Goal: Navigation & Orientation: Find specific page/section

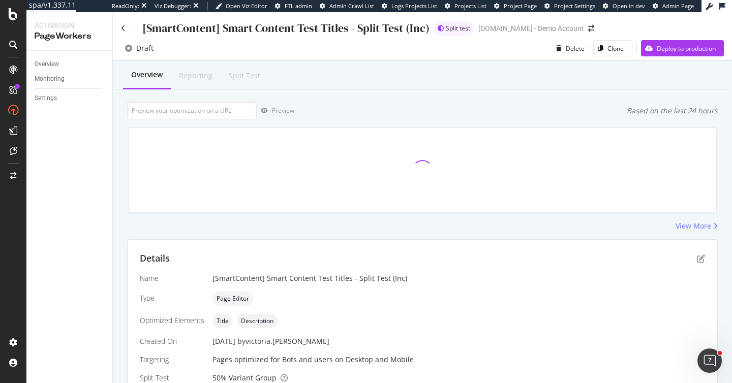
scroll to position [239, 0]
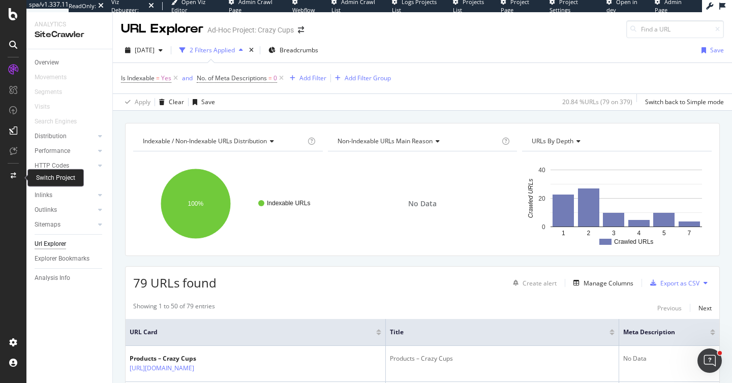
click at [12, 177] on icon at bounding box center [14, 176] width 6 height 6
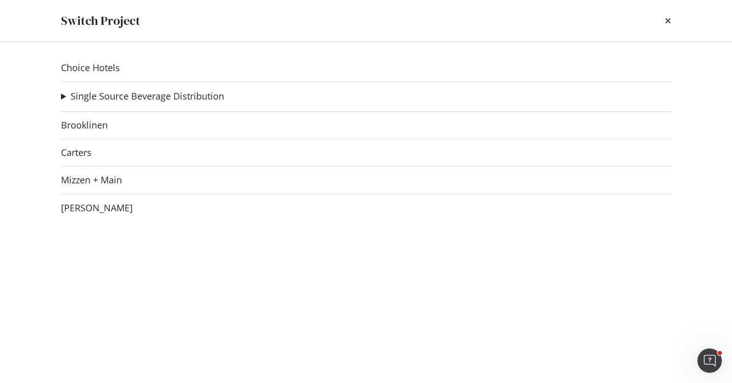
click at [61, 95] on summary "Single Source Beverage Distribution" at bounding box center [142, 96] width 163 height 13
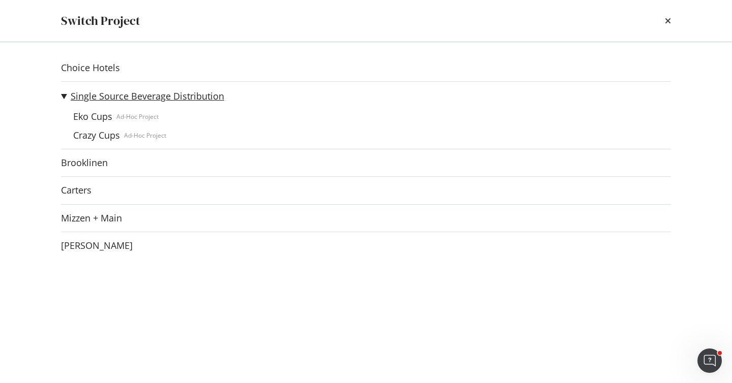
click at [99, 95] on link "Single Source Beverage Distribution" at bounding box center [147, 96] width 153 height 11
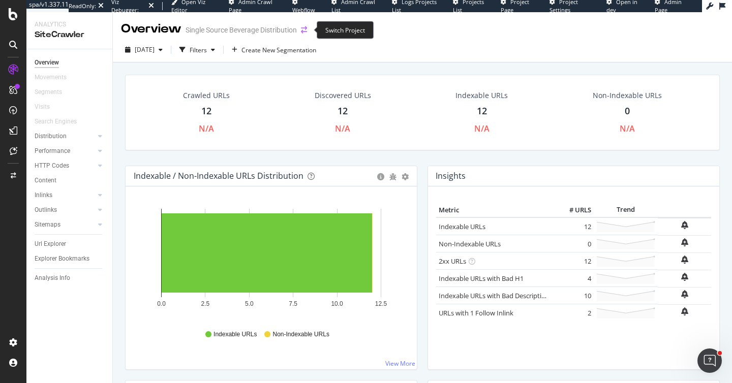
click at [302, 30] on icon "arrow-right-arrow-left" at bounding box center [304, 29] width 6 height 7
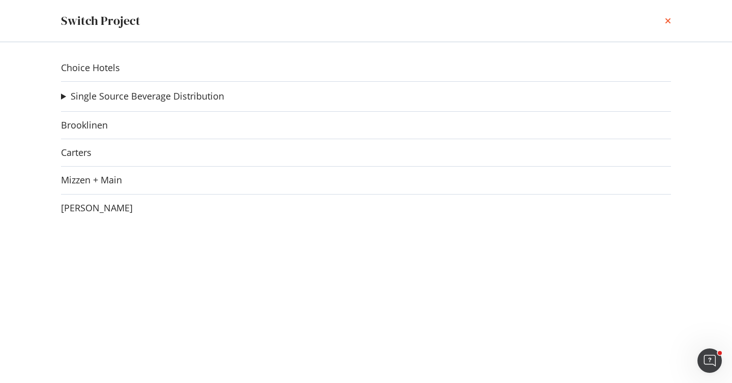
click at [668, 22] on icon "times" at bounding box center [668, 21] width 6 height 8
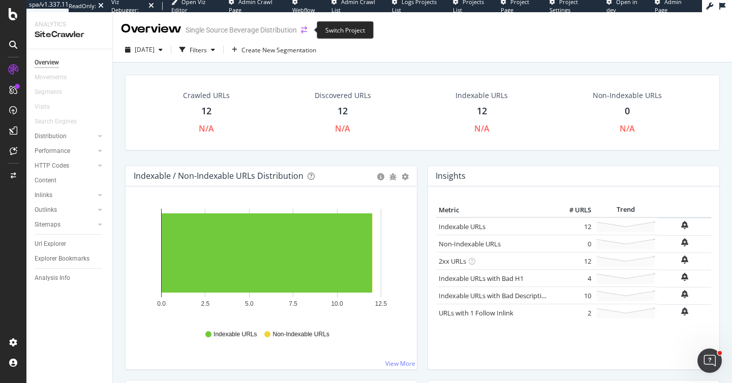
click at [307, 32] on icon "arrow-right-arrow-left" at bounding box center [304, 29] width 6 height 7
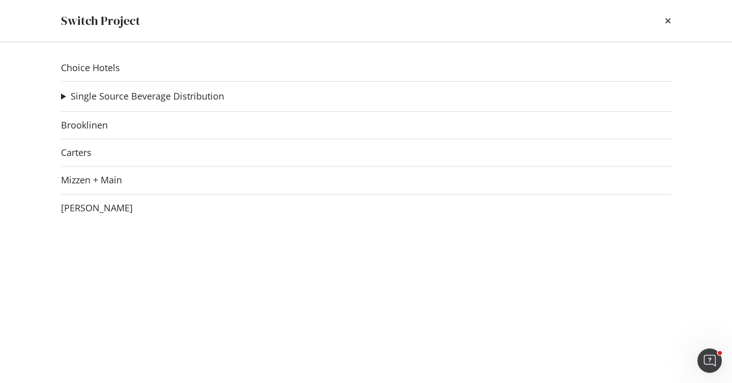
click at [63, 96] on summary "Single Source Beverage Distribution" at bounding box center [142, 96] width 163 height 13
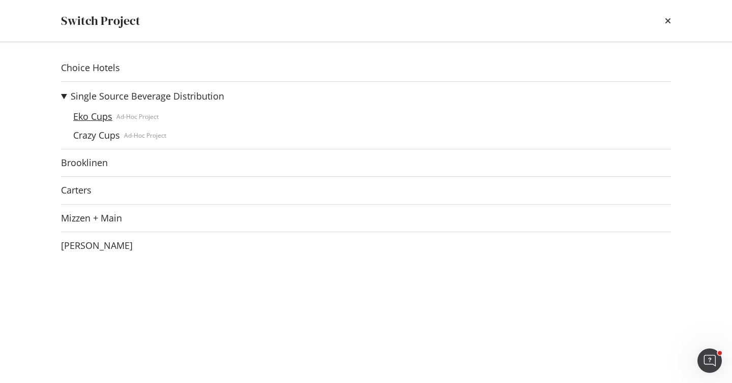
click at [81, 116] on link "Eko Cups" at bounding box center [92, 116] width 47 height 11
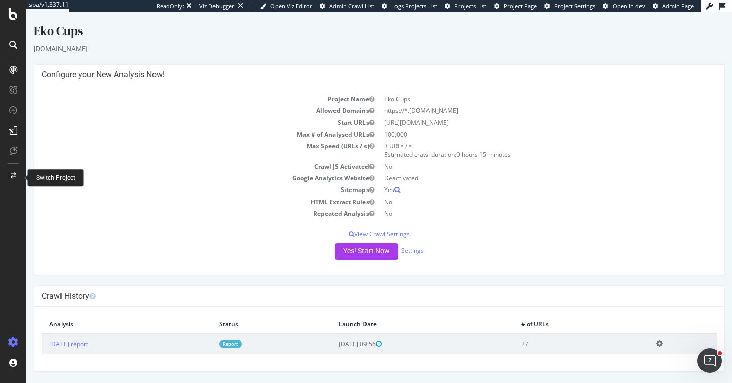
click at [12, 177] on icon at bounding box center [14, 176] width 6 height 6
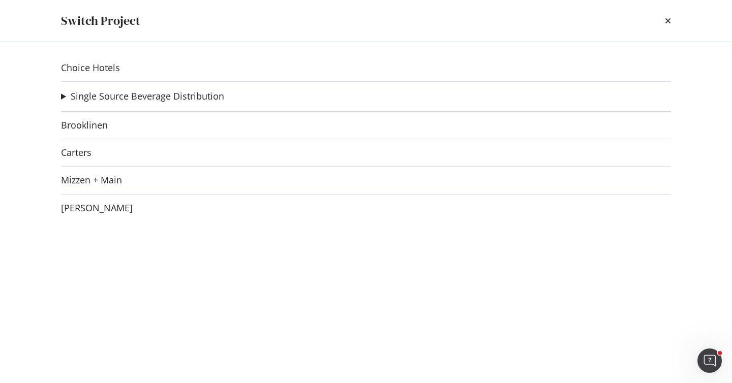
click at [64, 94] on summary "Single Source Beverage Distribution" at bounding box center [142, 96] width 163 height 13
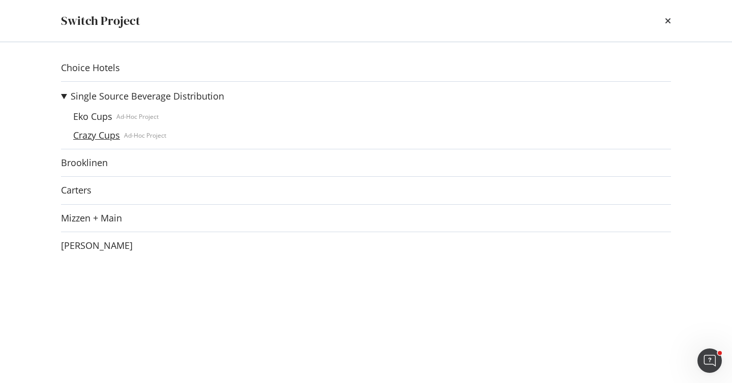
click at [92, 133] on link "Crazy Cups" at bounding box center [96, 135] width 55 height 11
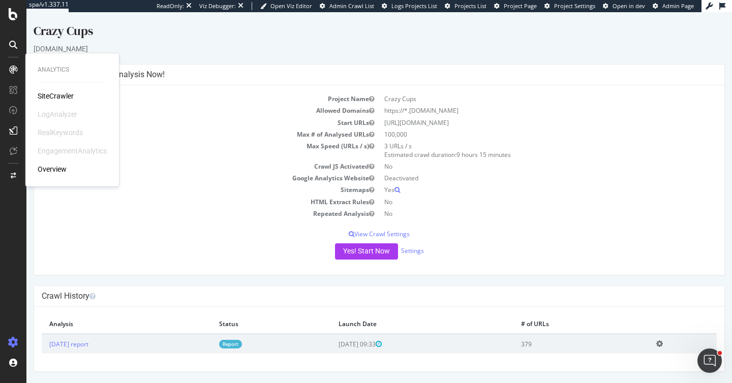
click at [51, 97] on div "SiteCrawler" at bounding box center [56, 96] width 36 height 10
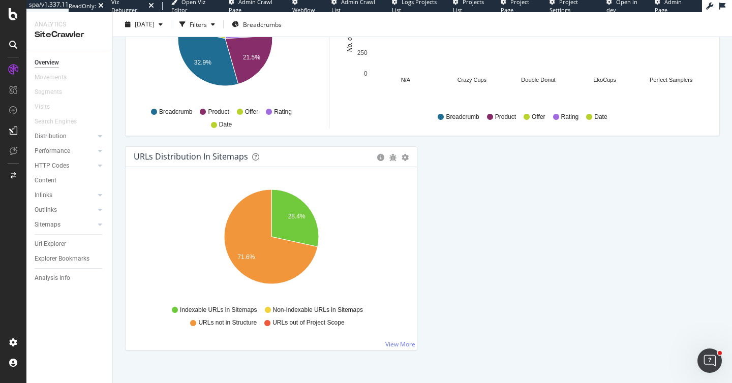
scroll to position [1092, 0]
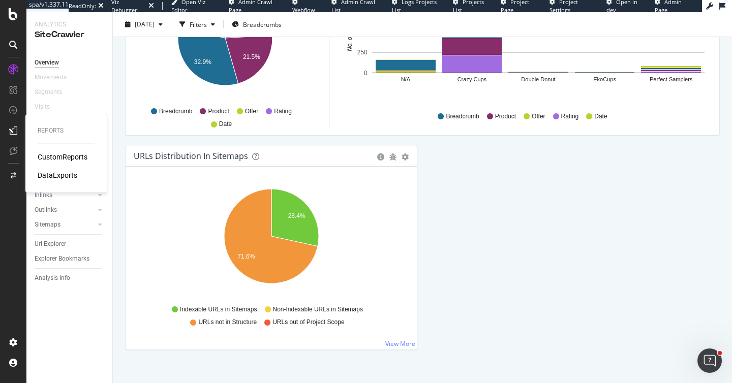
click at [51, 170] on div "DataExports" at bounding box center [58, 175] width 40 height 10
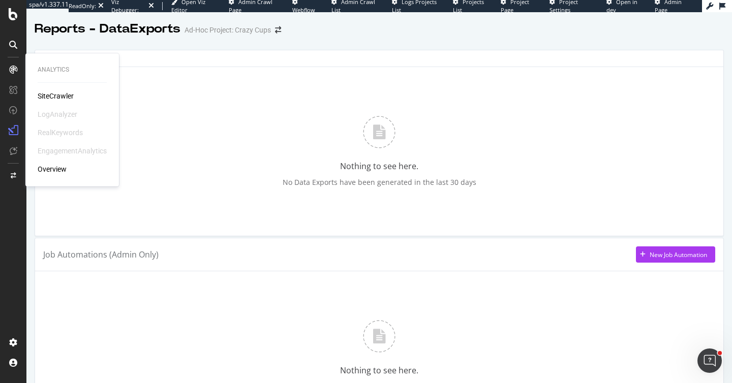
click at [54, 94] on div "SiteCrawler" at bounding box center [56, 96] width 36 height 10
